Goal: Obtain resource: Download file/media

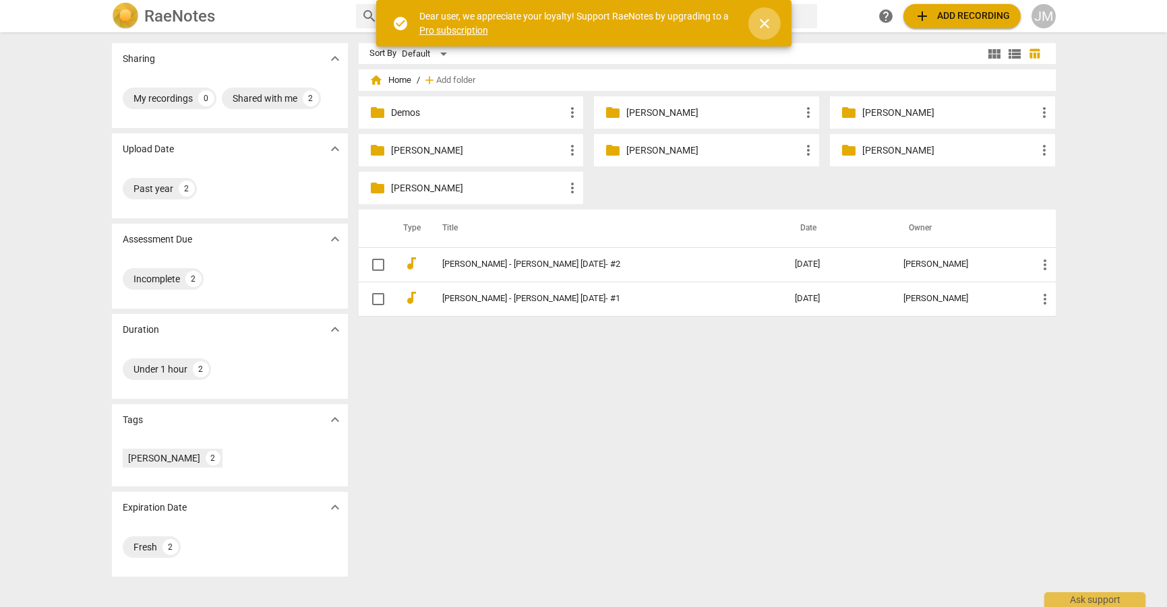
click at [769, 25] on span "close" at bounding box center [764, 23] width 16 height 16
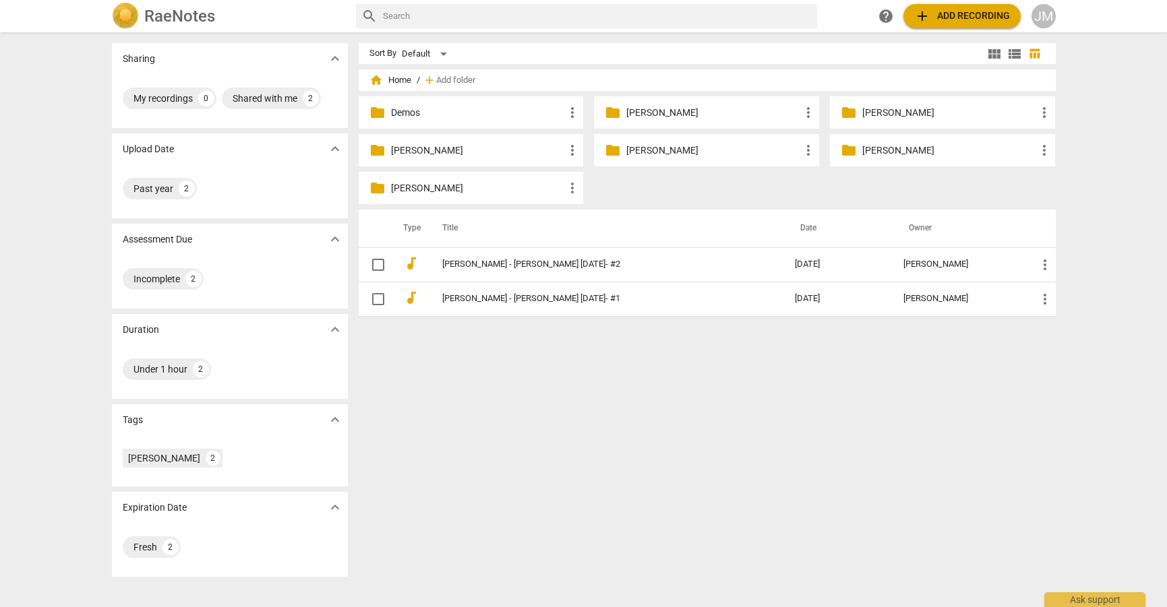
click at [425, 152] on p "[PERSON_NAME]" at bounding box center [478, 151] width 174 height 14
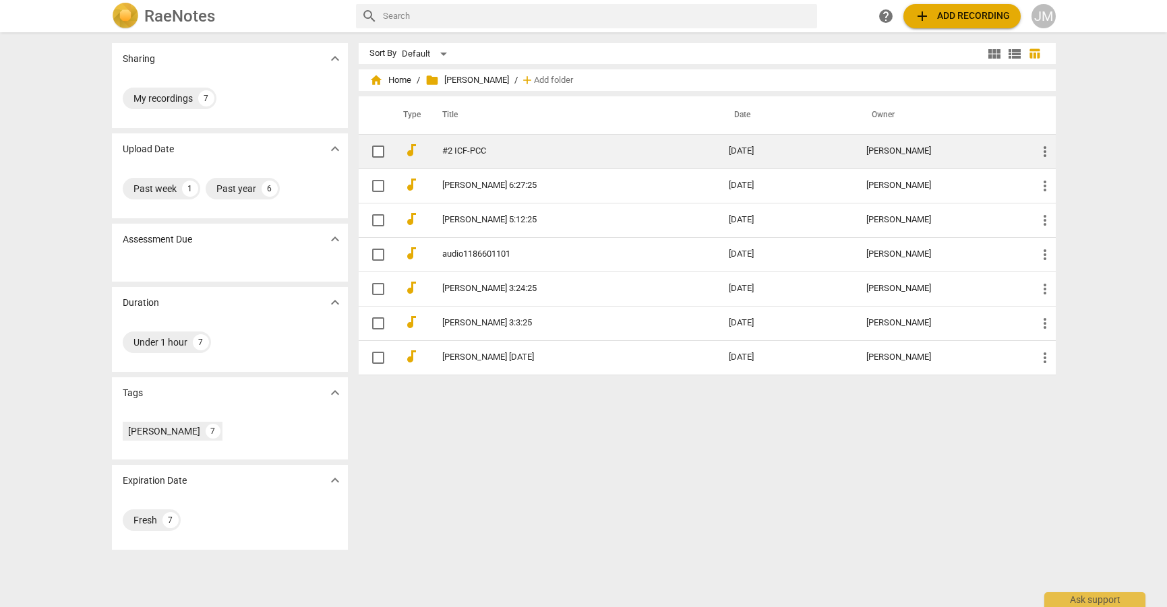
click at [485, 150] on link "#2 ICF-PCC" at bounding box center [561, 151] width 238 height 10
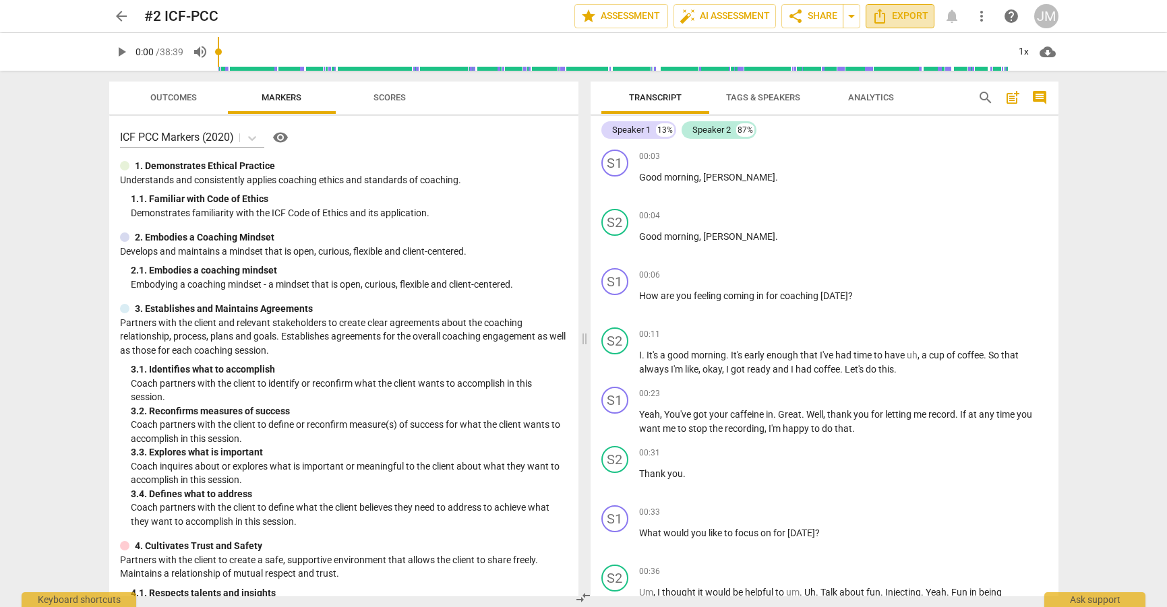
click at [886, 15] on icon "Export" at bounding box center [879, 16] width 16 height 16
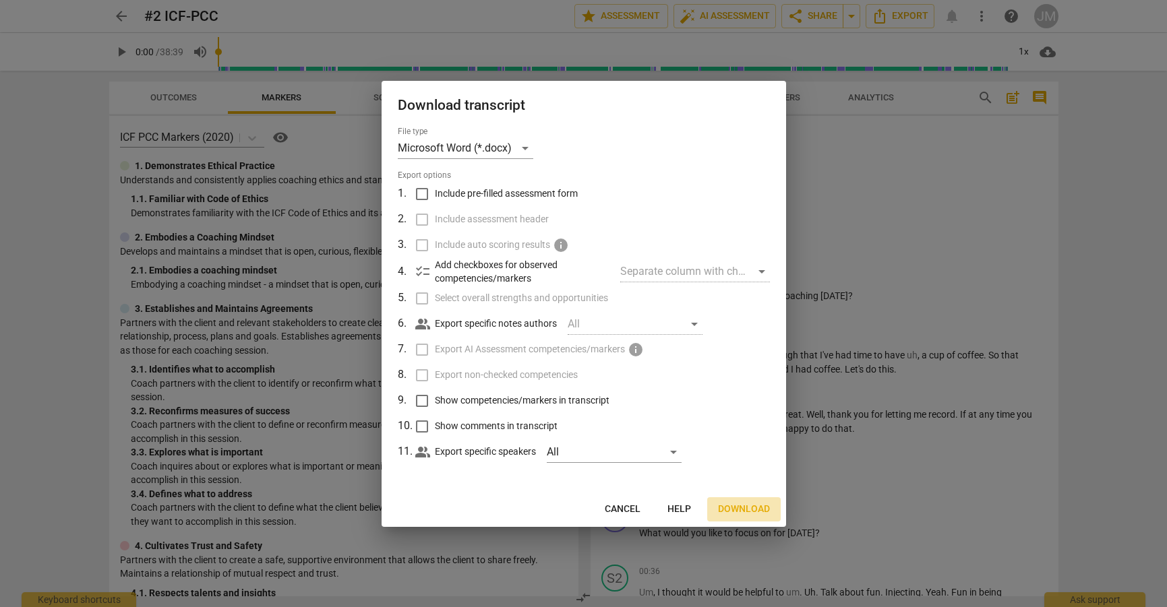
click at [741, 506] on span "Download" at bounding box center [744, 509] width 52 height 13
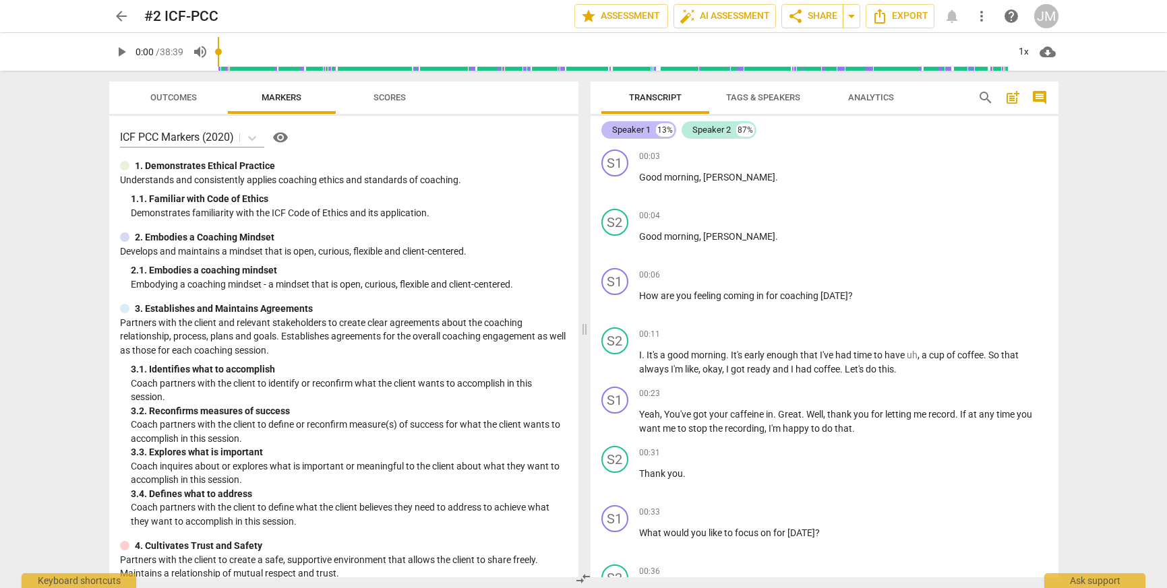
click at [641, 131] on div "Speaker 1" at bounding box center [631, 129] width 38 height 13
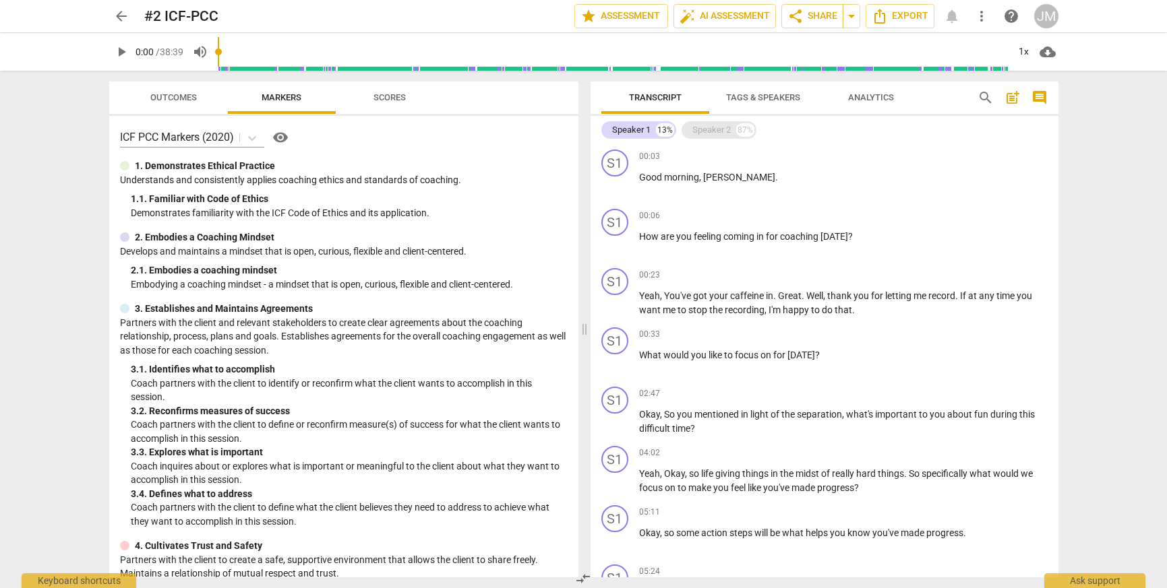
click at [700, 130] on div "Speaker 2" at bounding box center [711, 129] width 38 height 13
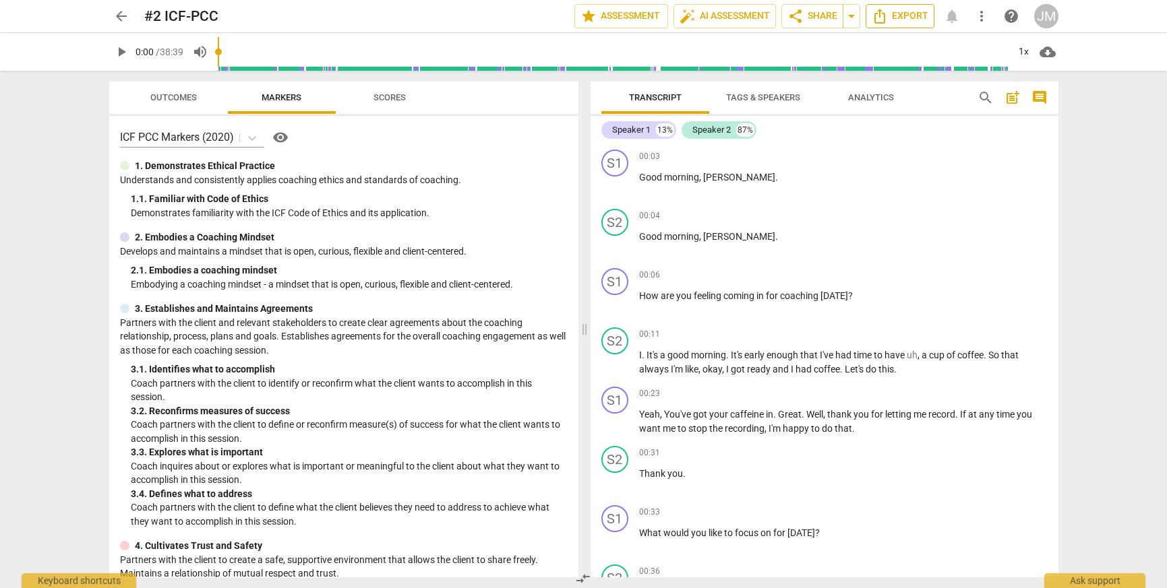
click at [894, 13] on span "Export" at bounding box center [899, 16] width 57 height 16
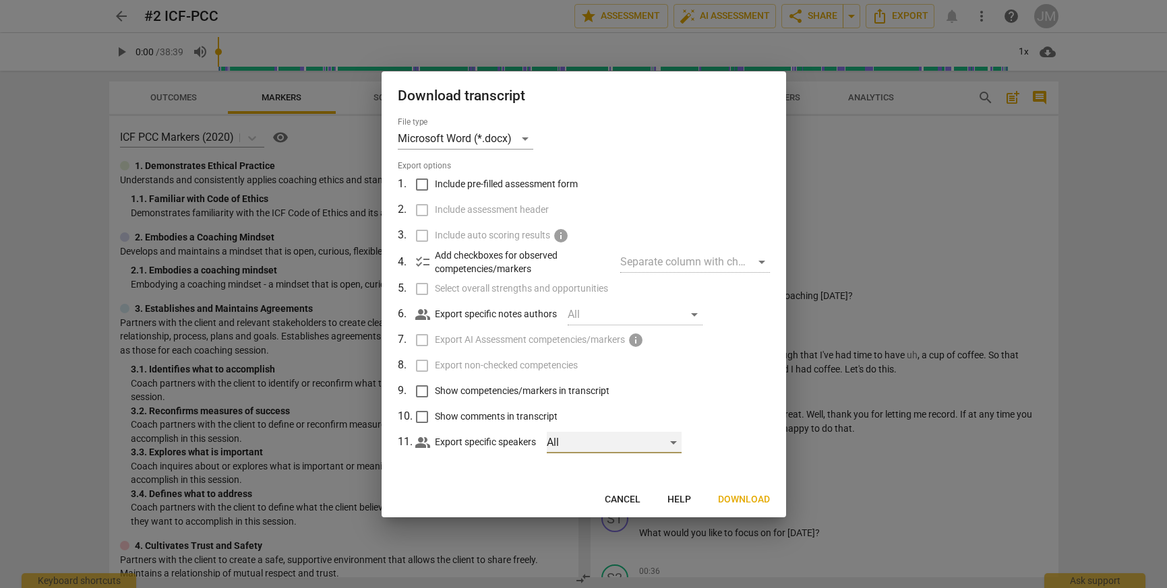
click at [677, 444] on div "All" at bounding box center [614, 443] width 135 height 22
click at [732, 421] on div at bounding box center [583, 294] width 1167 height 588
click at [921, 165] on div at bounding box center [583, 294] width 1167 height 588
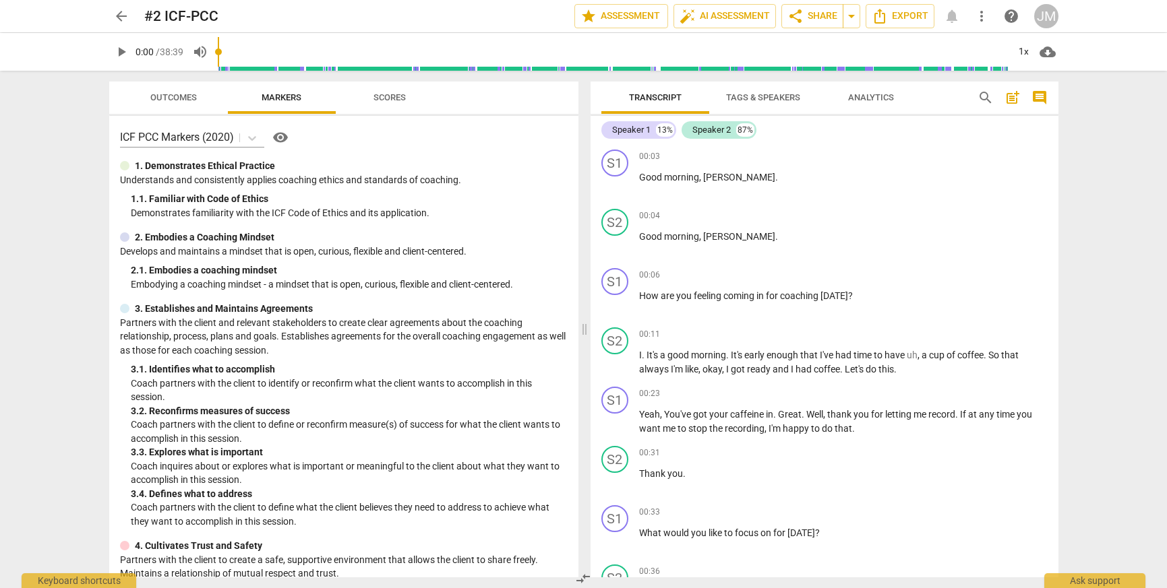
click at [772, 93] on span "Tags & Speakers" at bounding box center [763, 97] width 74 height 10
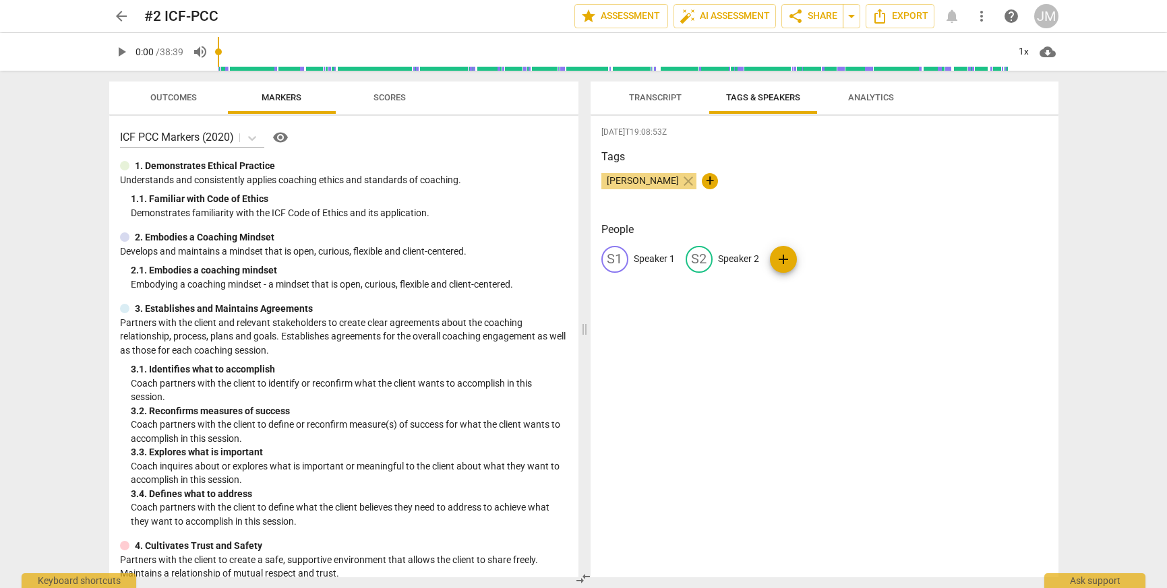
click at [664, 259] on p "Speaker 1" at bounding box center [653, 259] width 41 height 14
type input "Coach"
click at [834, 259] on p "Speaker 2" at bounding box center [825, 259] width 41 height 14
type input "Client"
click at [840, 340] on div "[DATE]T19:08:53Z Tags [PERSON_NAME] close + People CO Coach edit Client delete …" at bounding box center [824, 347] width 468 height 462
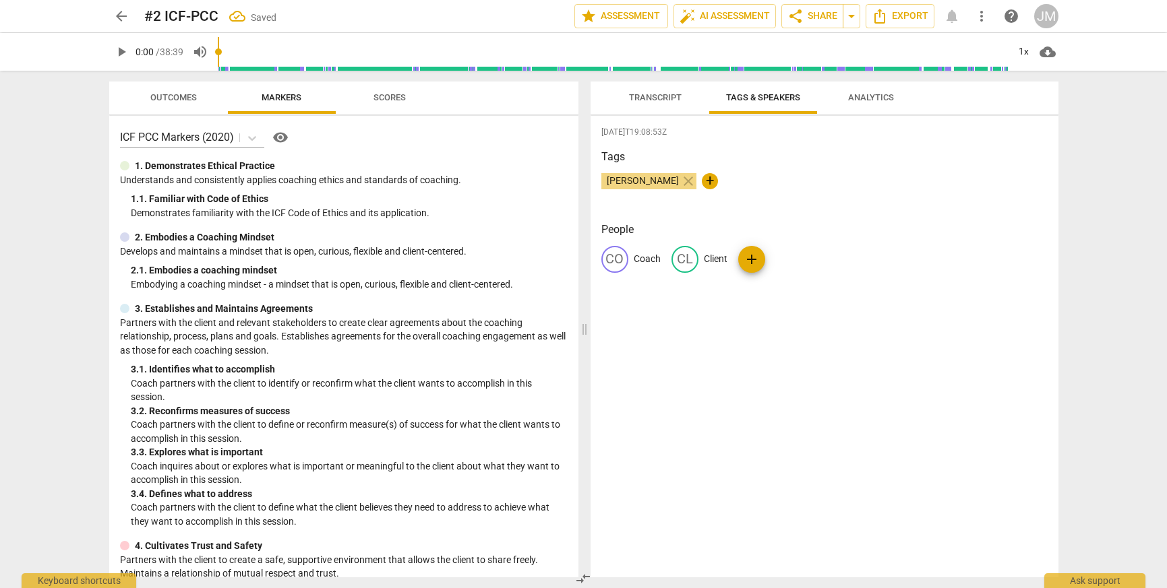
click at [662, 97] on span "Transcript" at bounding box center [655, 97] width 53 height 10
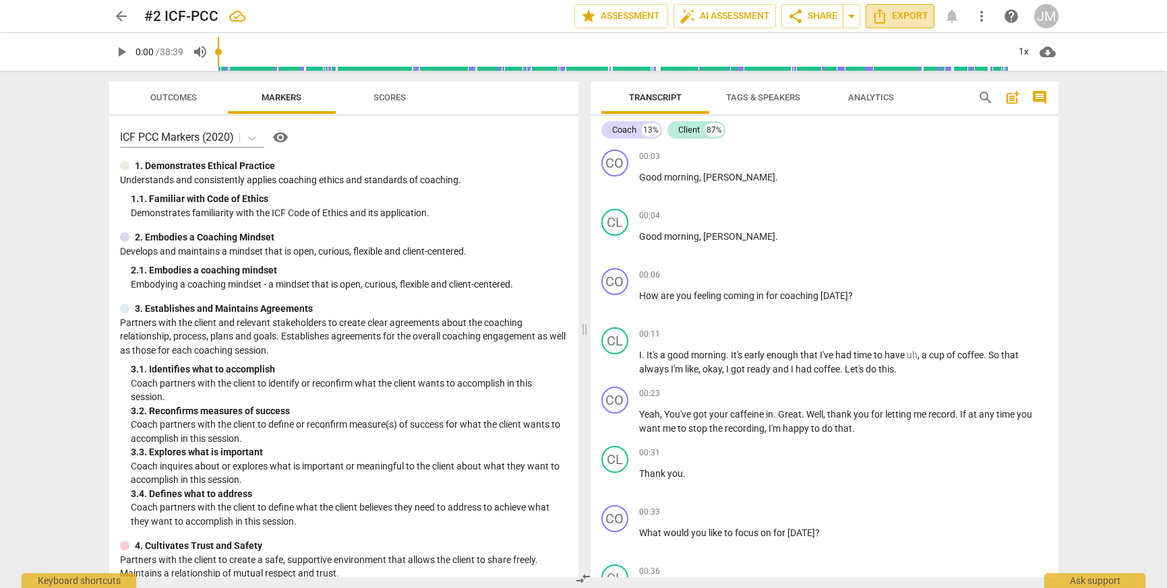
click at [901, 15] on span "Export" at bounding box center [899, 16] width 57 height 16
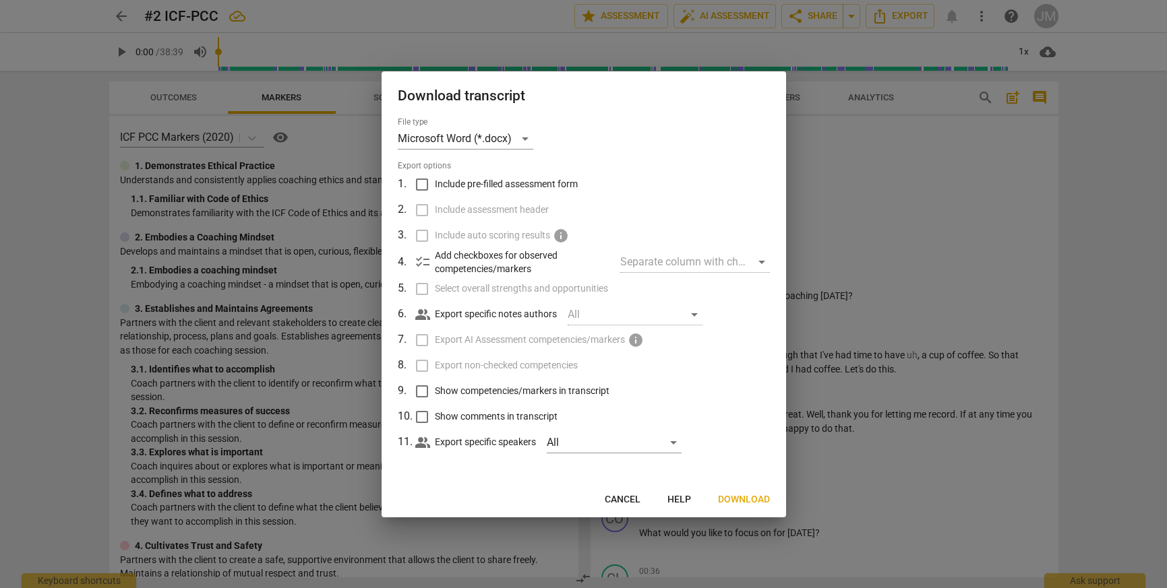
click at [747, 500] on span "Download" at bounding box center [744, 499] width 52 height 13
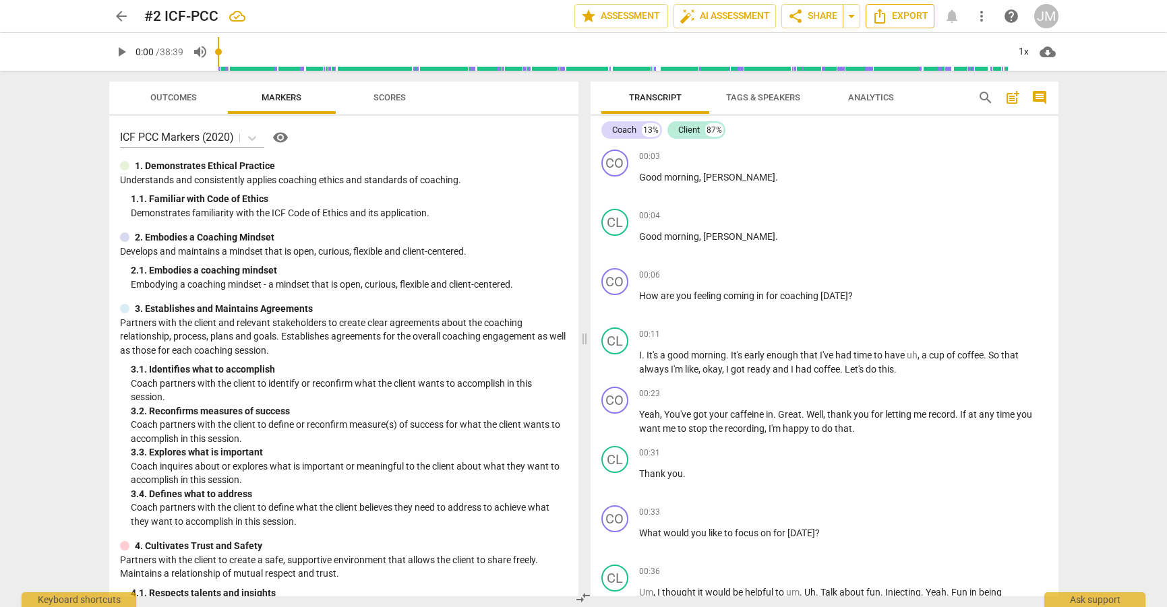
click at [912, 14] on span "Export" at bounding box center [899, 16] width 57 height 16
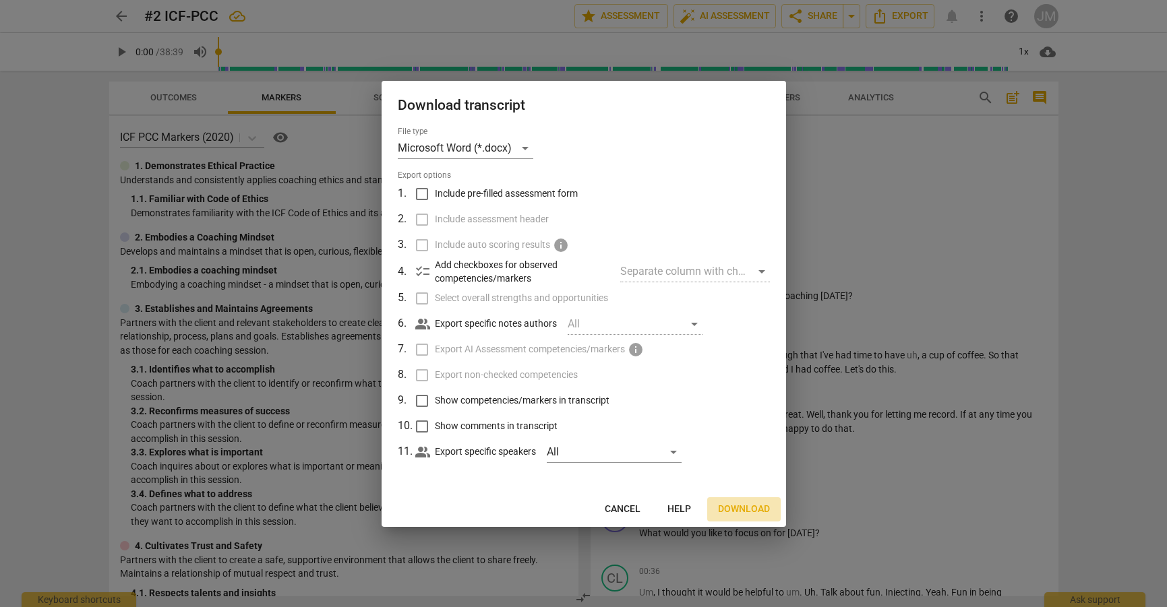
click at [745, 507] on span "Download" at bounding box center [744, 509] width 52 height 13
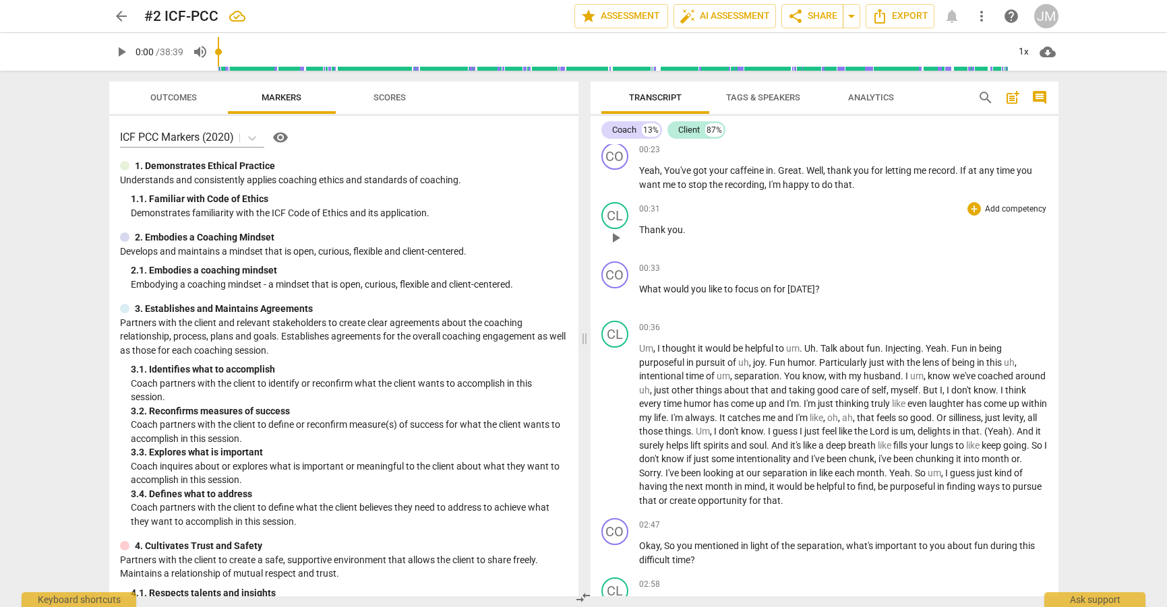
scroll to position [249, 0]
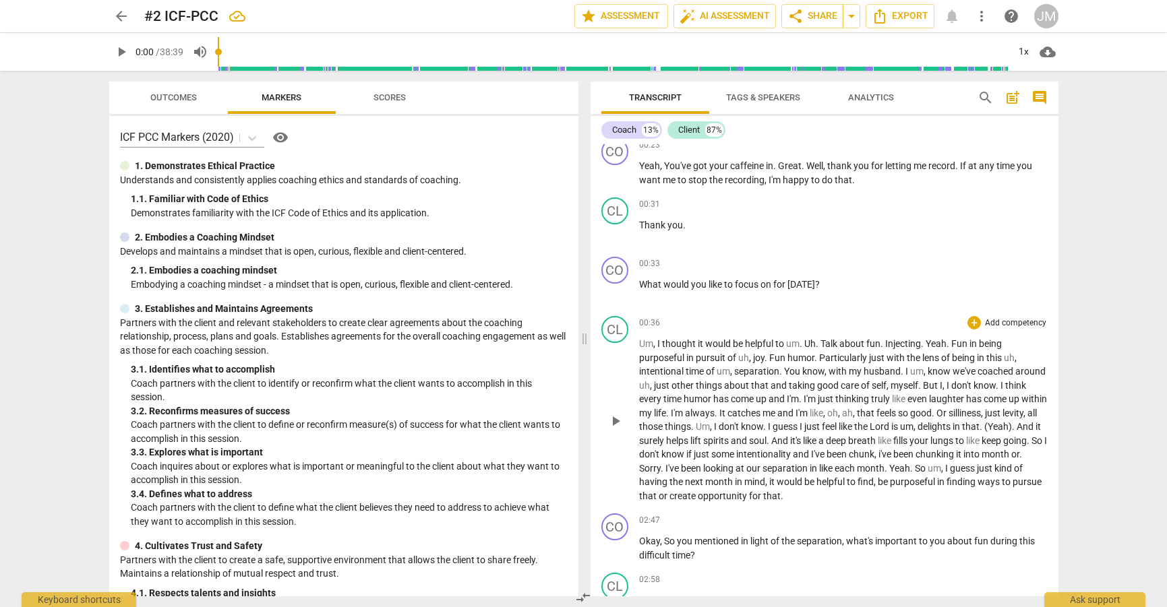
click at [931, 346] on span "Yeah" at bounding box center [935, 343] width 21 height 11
click at [954, 345] on span "Fun" at bounding box center [959, 343] width 18 height 11
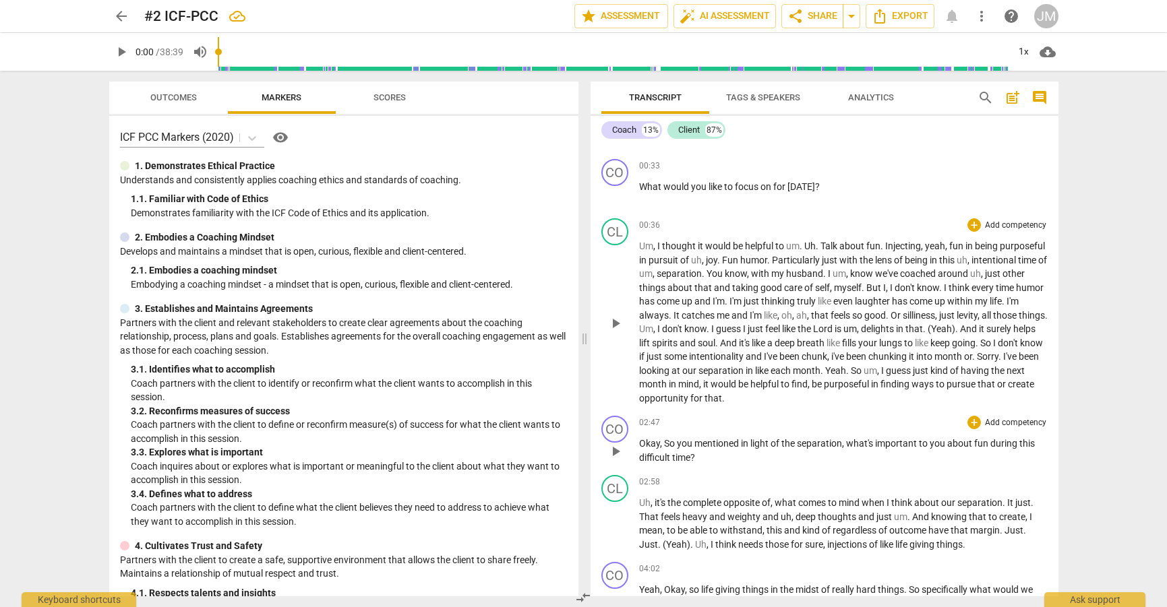
scroll to position [345, 0]
click at [125, 19] on span "arrow_back" at bounding box center [121, 16] width 16 height 16
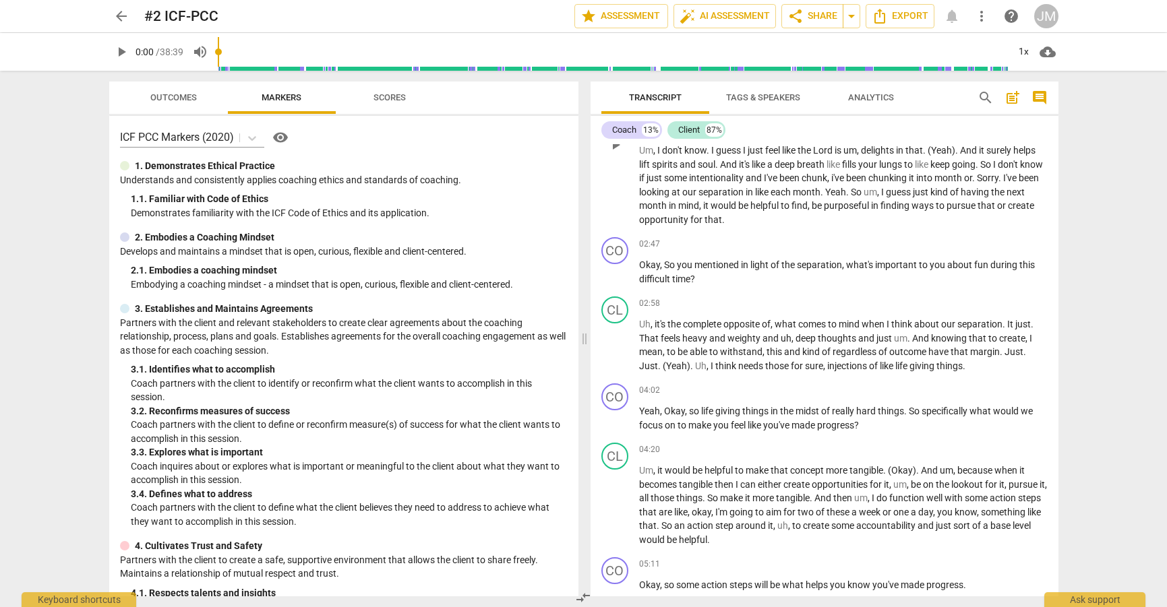
scroll to position [528, 0]
click at [910, 11] on span "Export" at bounding box center [899, 16] width 57 height 16
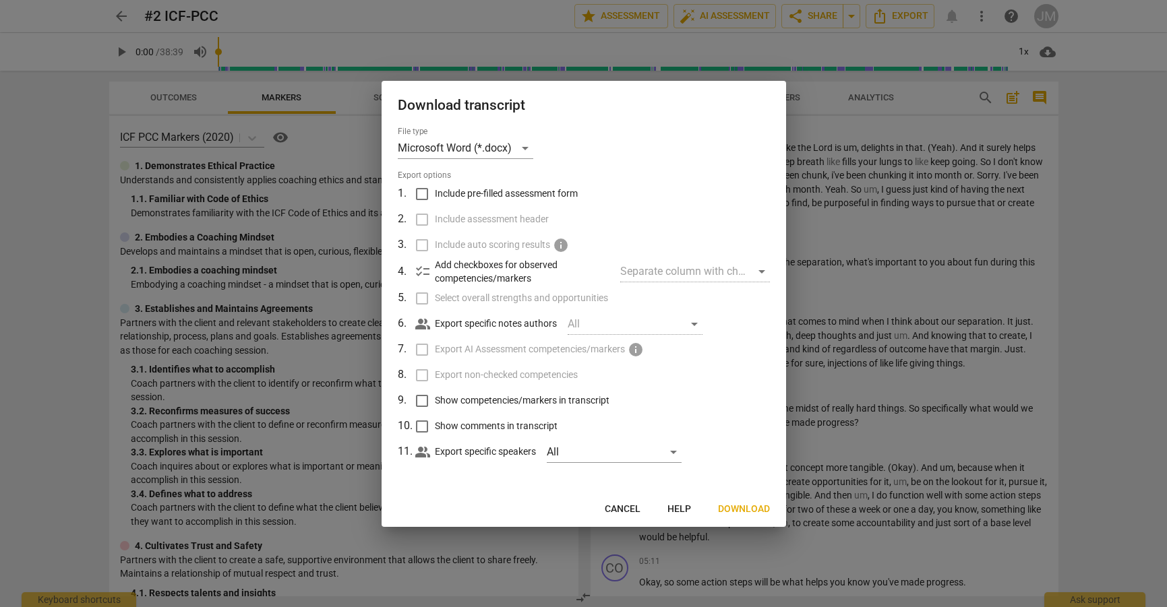
click at [739, 509] on span "Download" at bounding box center [744, 509] width 52 height 13
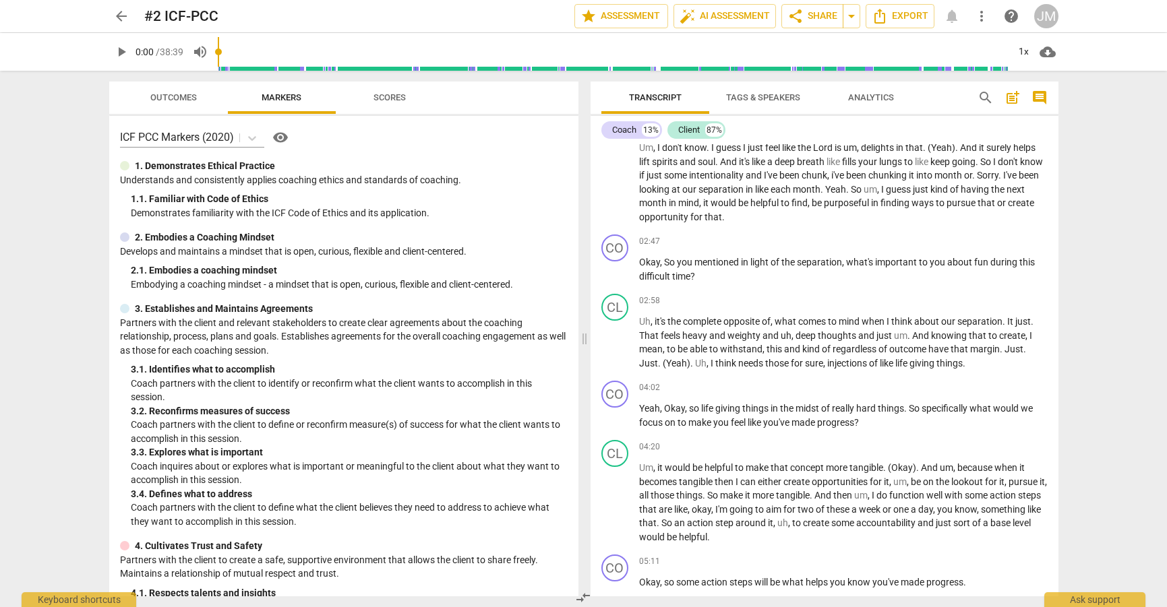
click at [121, 18] on span "arrow_back" at bounding box center [121, 16] width 16 height 16
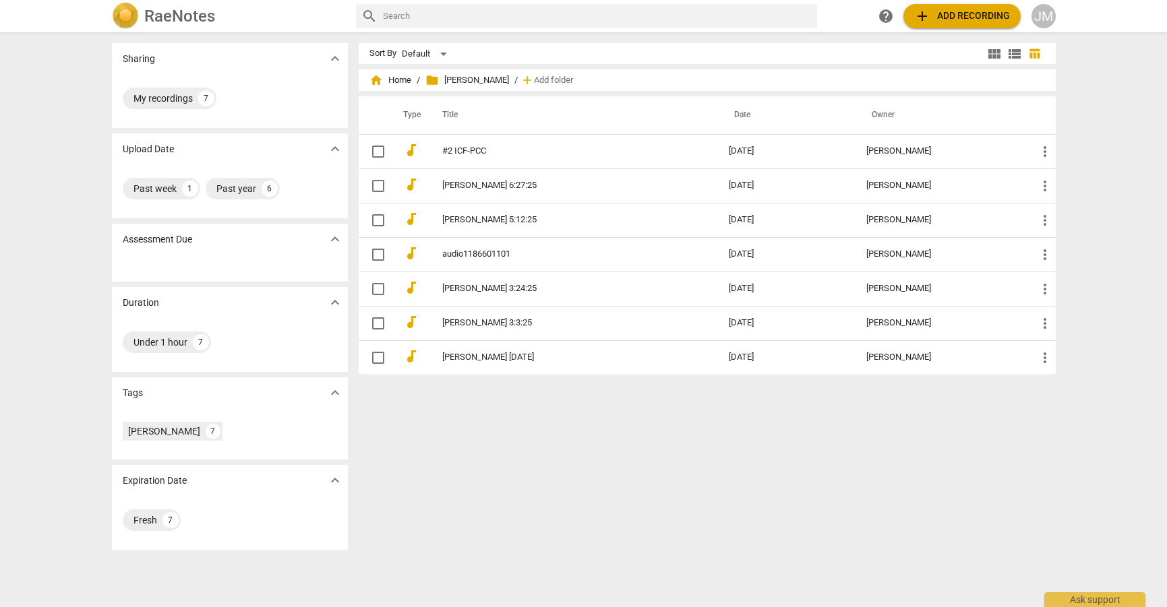
click at [166, 17] on h2 "RaeNotes" at bounding box center [179, 16] width 71 height 19
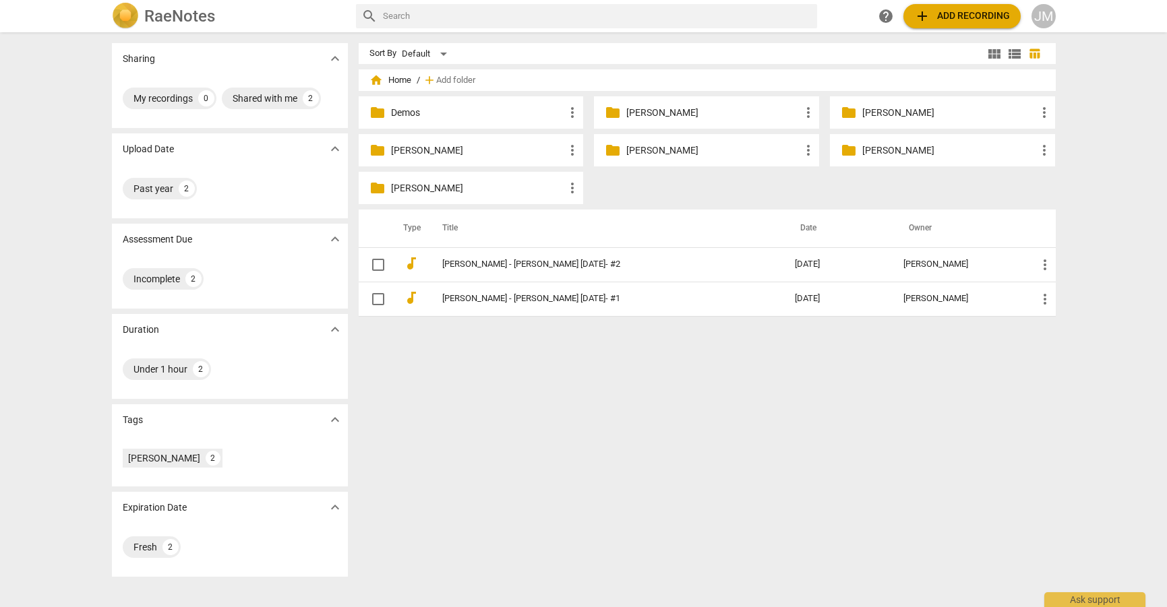
click at [881, 113] on p "[PERSON_NAME]" at bounding box center [949, 113] width 174 height 14
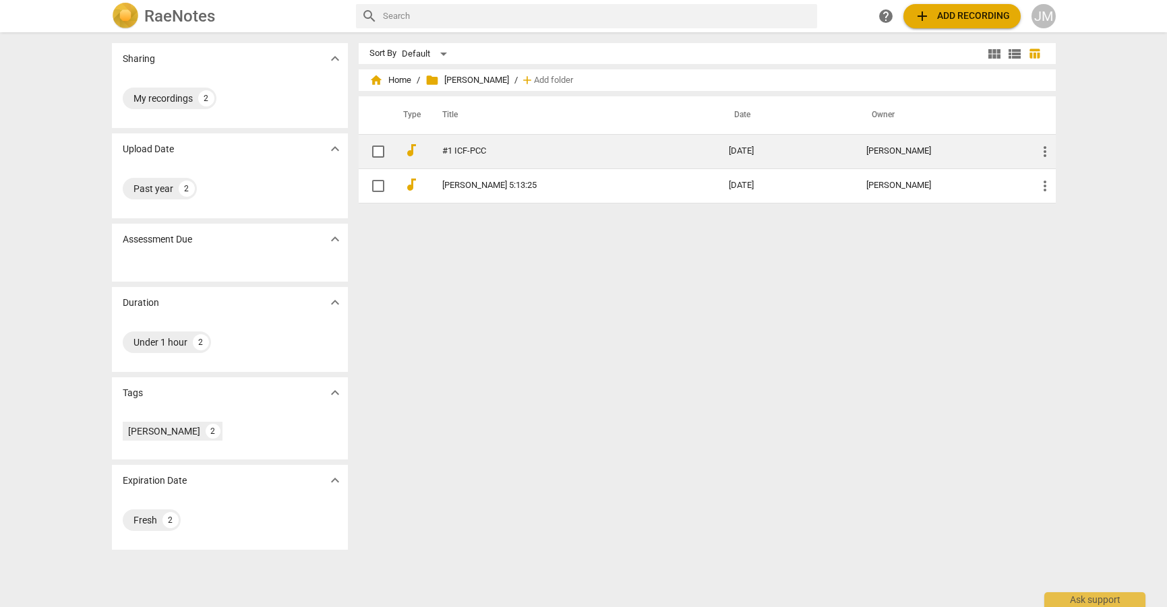
click at [474, 148] on link "#1 ICF-PCC" at bounding box center [561, 151] width 238 height 10
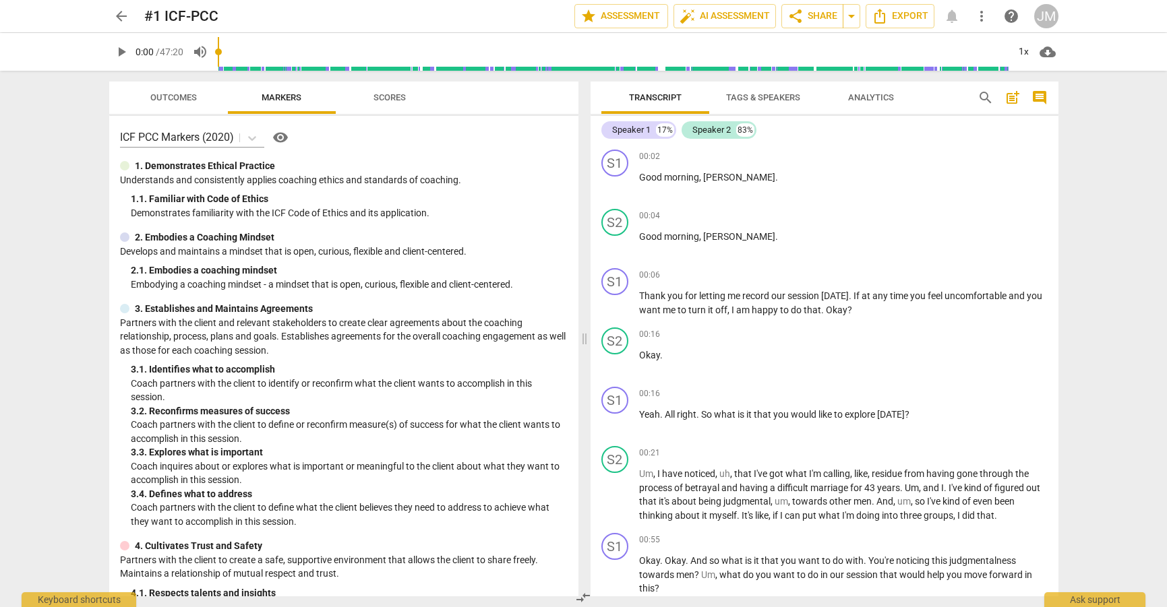
click at [764, 94] on span "Tags & Speakers" at bounding box center [763, 97] width 74 height 10
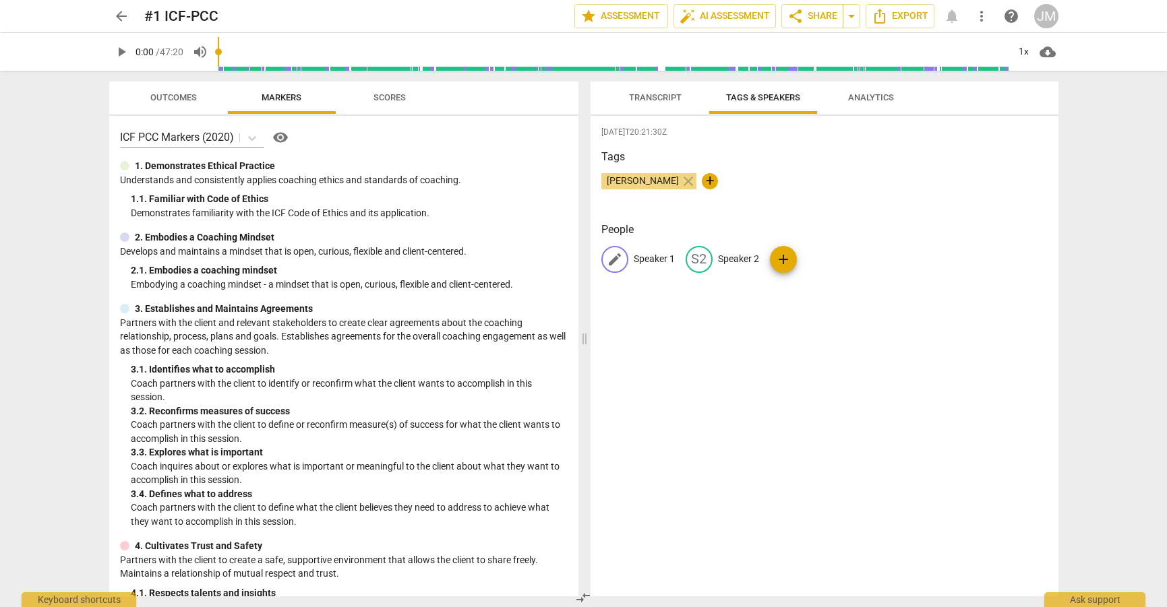
click at [671, 259] on p "Speaker 1" at bounding box center [653, 259] width 41 height 14
type input "Coach"
click at [820, 261] on p "Speaker 2" at bounding box center [825, 259] width 41 height 14
type input "Client"
click at [816, 321] on div "[DATE]T20:21:30Z Tags [PERSON_NAME] close + People CO Coach edit Client delete …" at bounding box center [824, 356] width 468 height 480
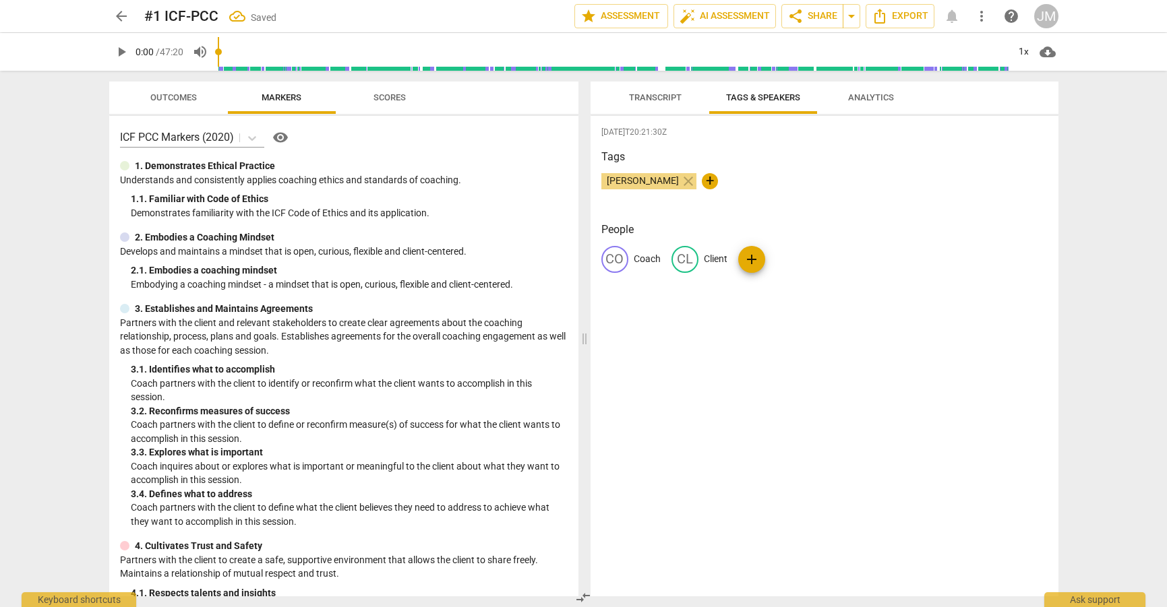
click at [665, 98] on span "Transcript" at bounding box center [655, 97] width 53 height 10
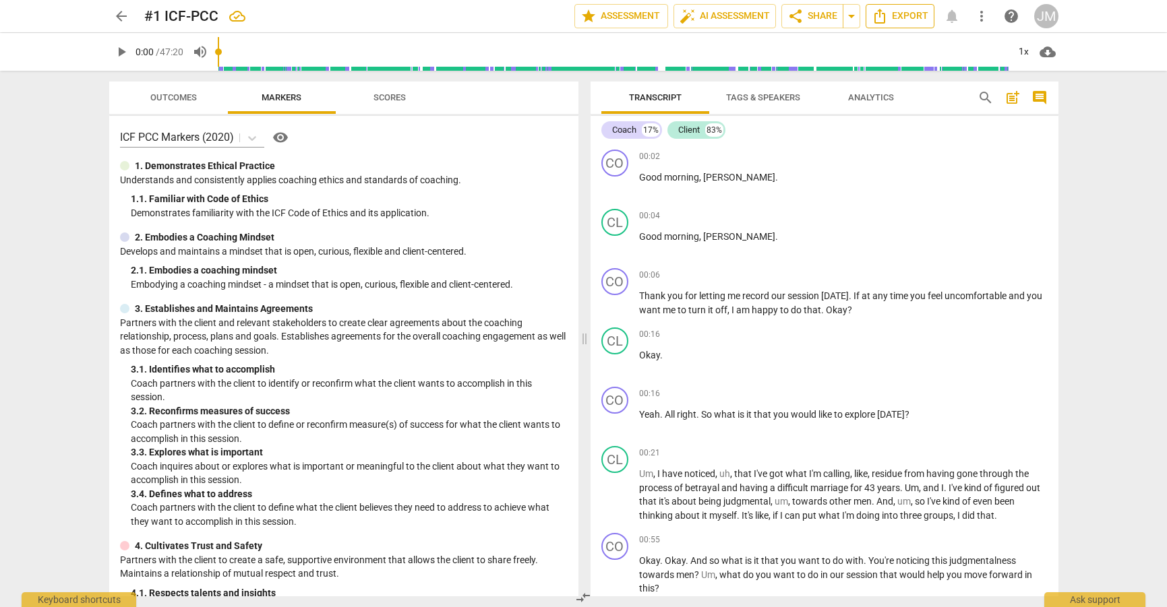
click at [902, 14] on span "Export" at bounding box center [899, 16] width 57 height 16
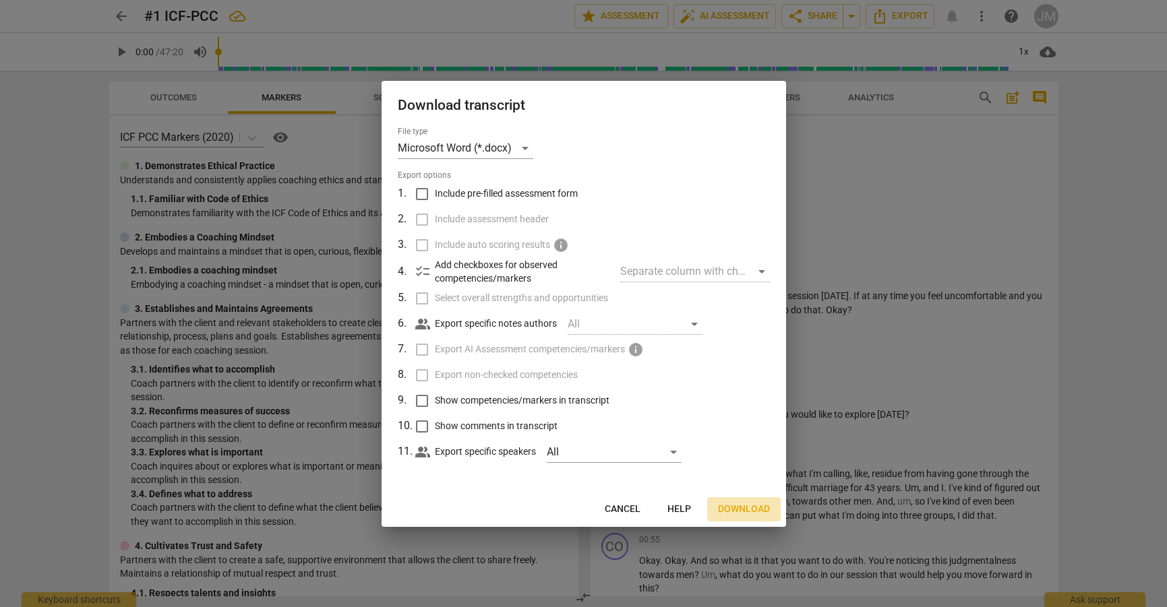
click at [750, 506] on span "Download" at bounding box center [744, 509] width 52 height 13
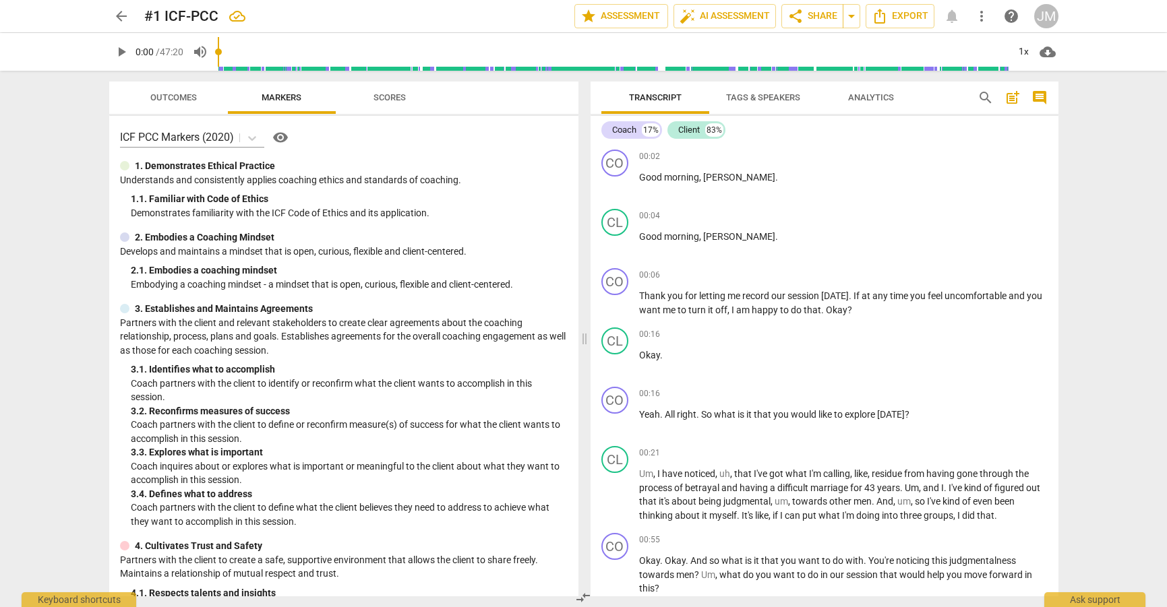
click at [49, 155] on div "arrow_back #1 ICF-PCC edit star Assessment auto_fix_high AI Assessment share Sh…" at bounding box center [583, 303] width 1167 height 607
